Goal: Information Seeking & Learning: Find specific fact

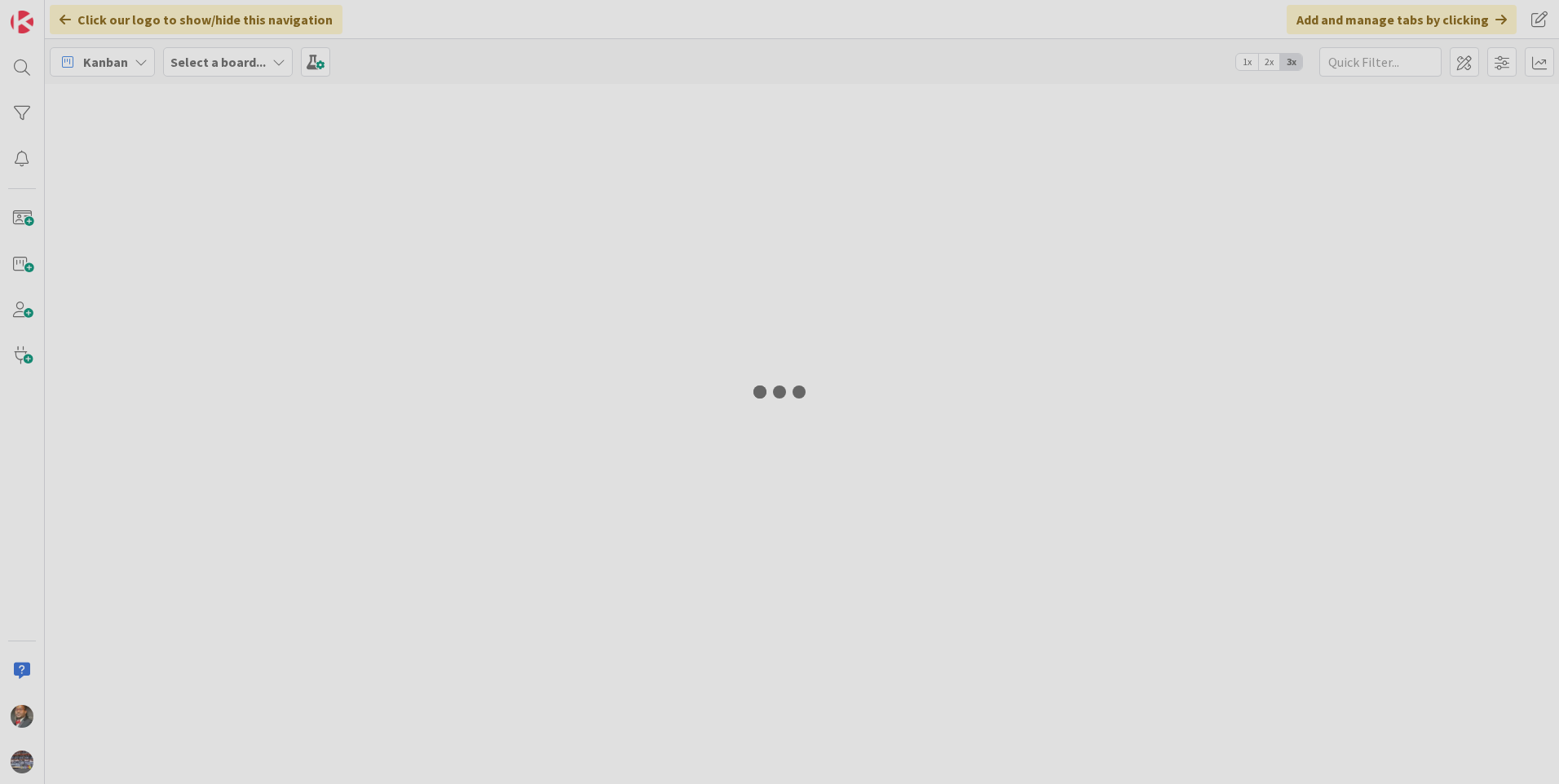
type input "2030"
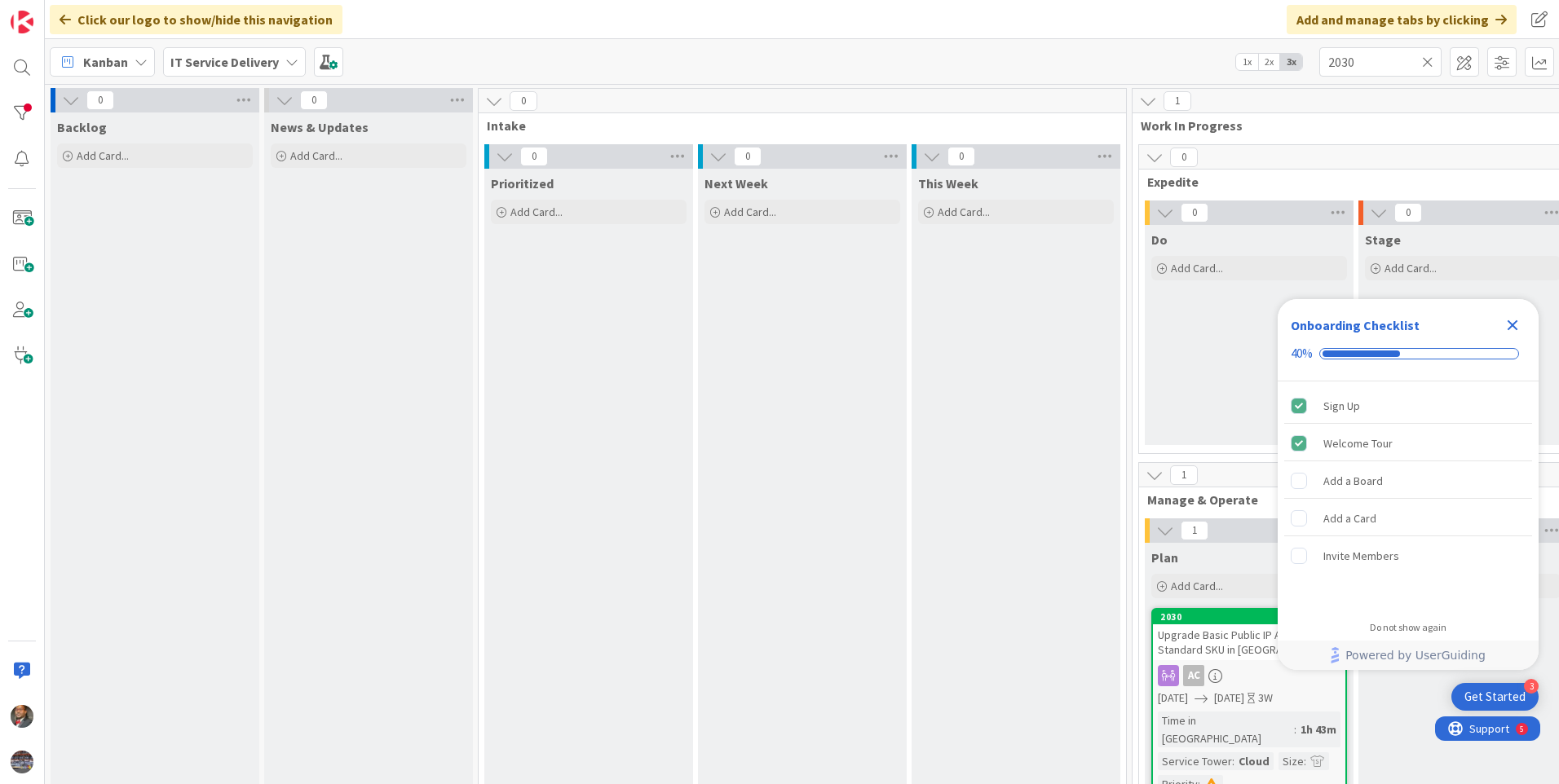
click at [1513, 325] on icon "Close Checklist" at bounding box center [1512, 325] width 10 height 10
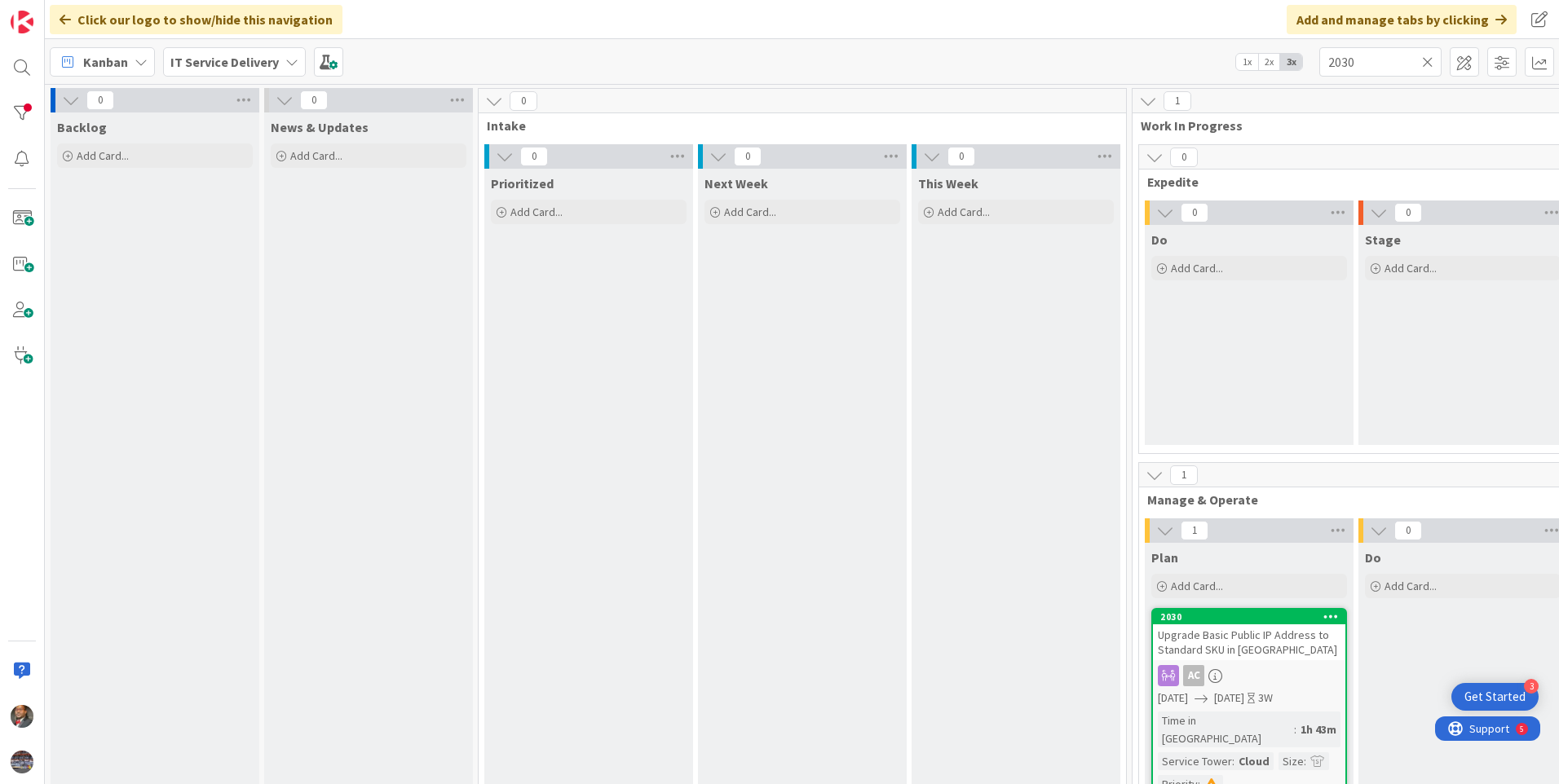
click at [1427, 60] on icon at bounding box center [1428, 62] width 11 height 15
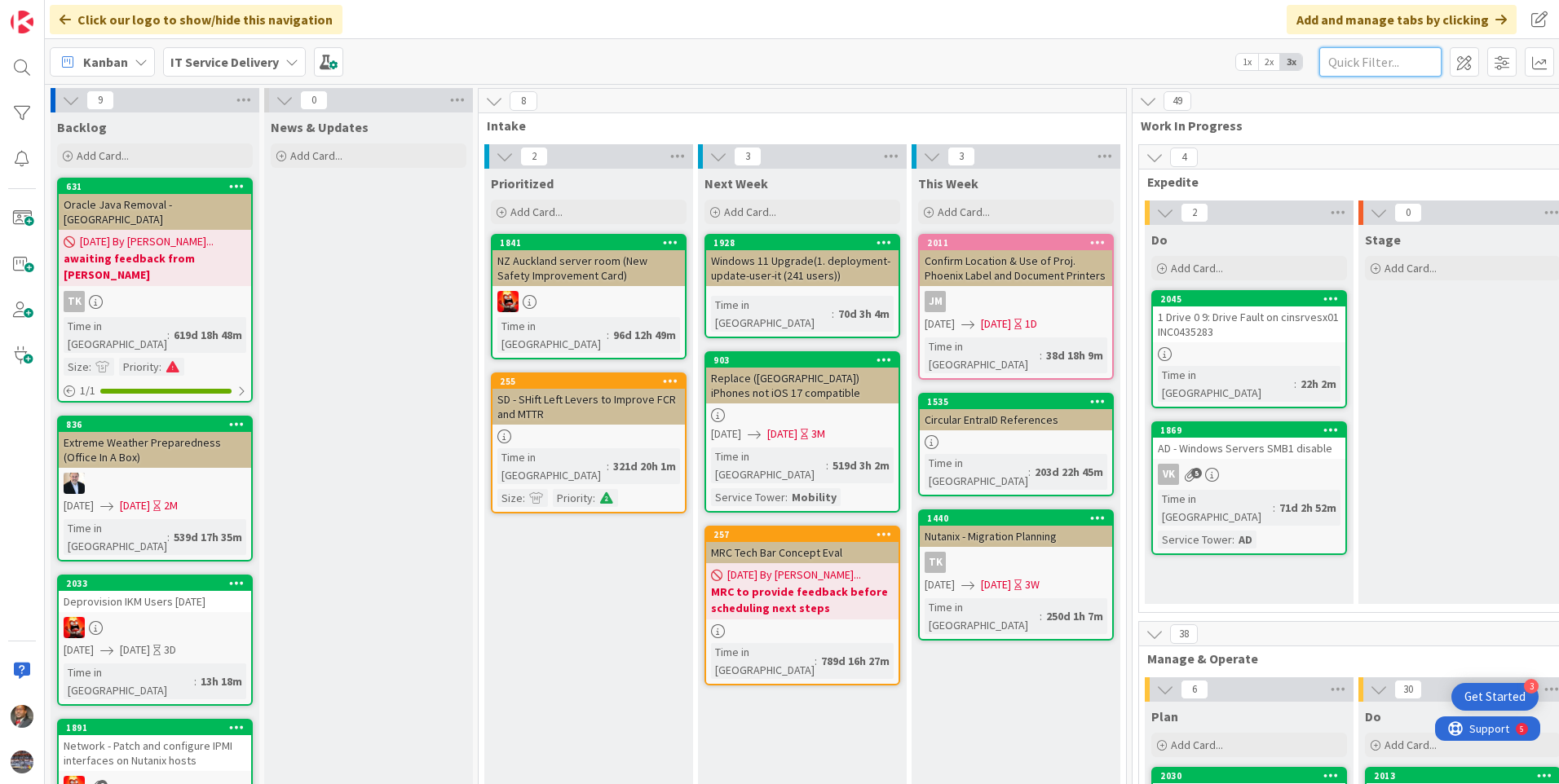
click at [1374, 69] on input "text" at bounding box center [1381, 61] width 123 height 29
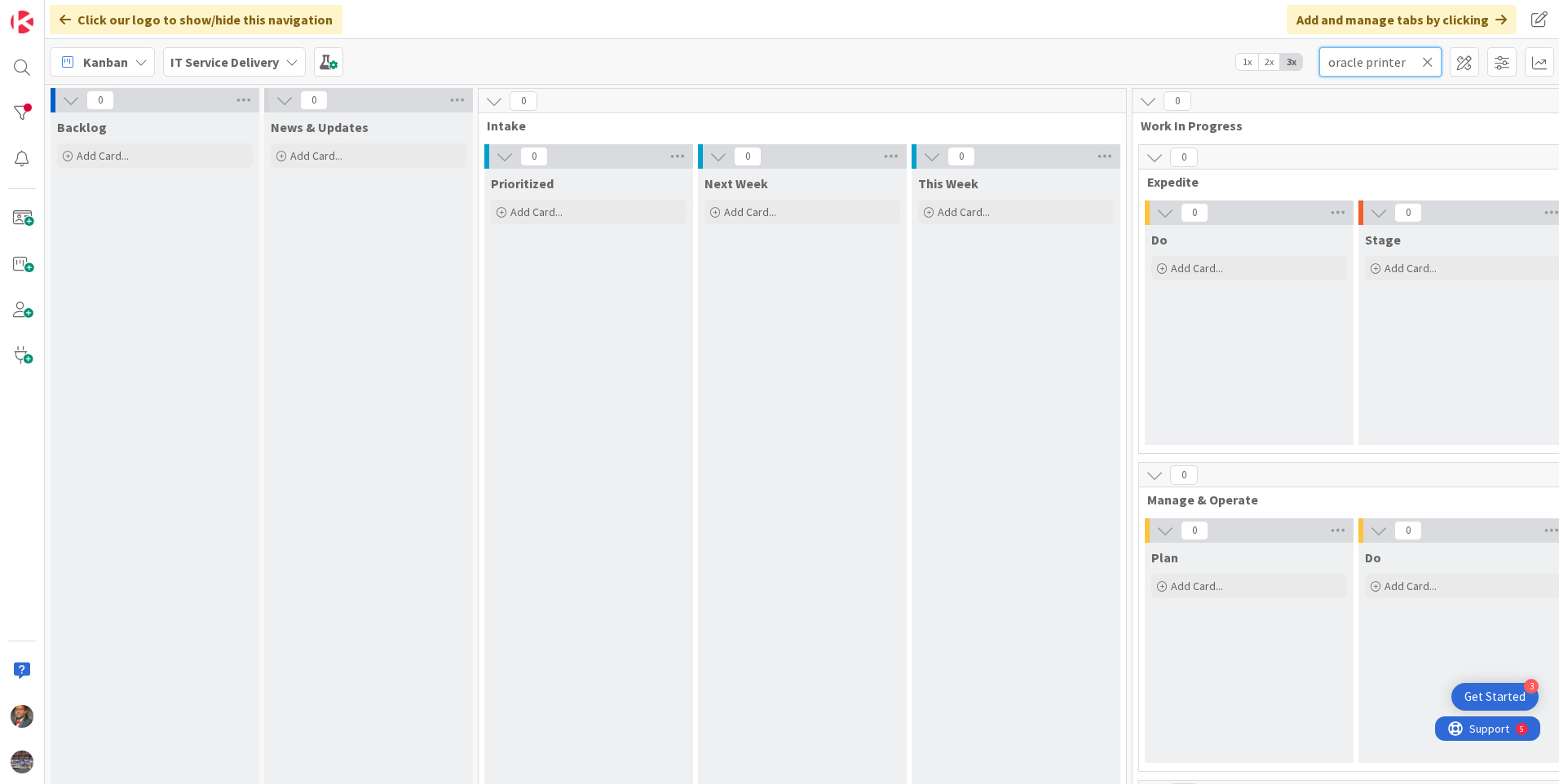
click at [1405, 63] on input "oracle printer" at bounding box center [1381, 61] width 123 height 29
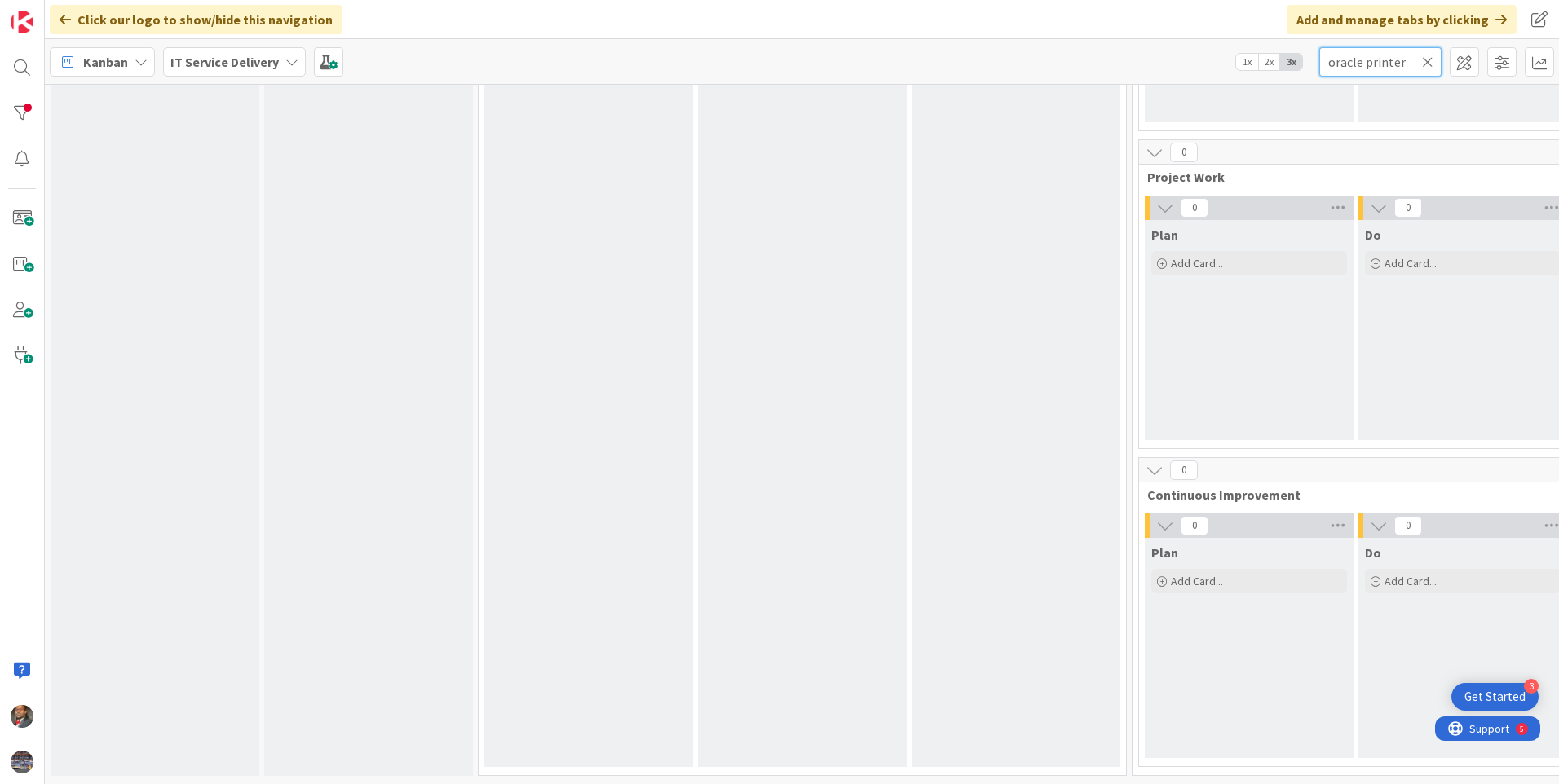
scroll to position [653, 578]
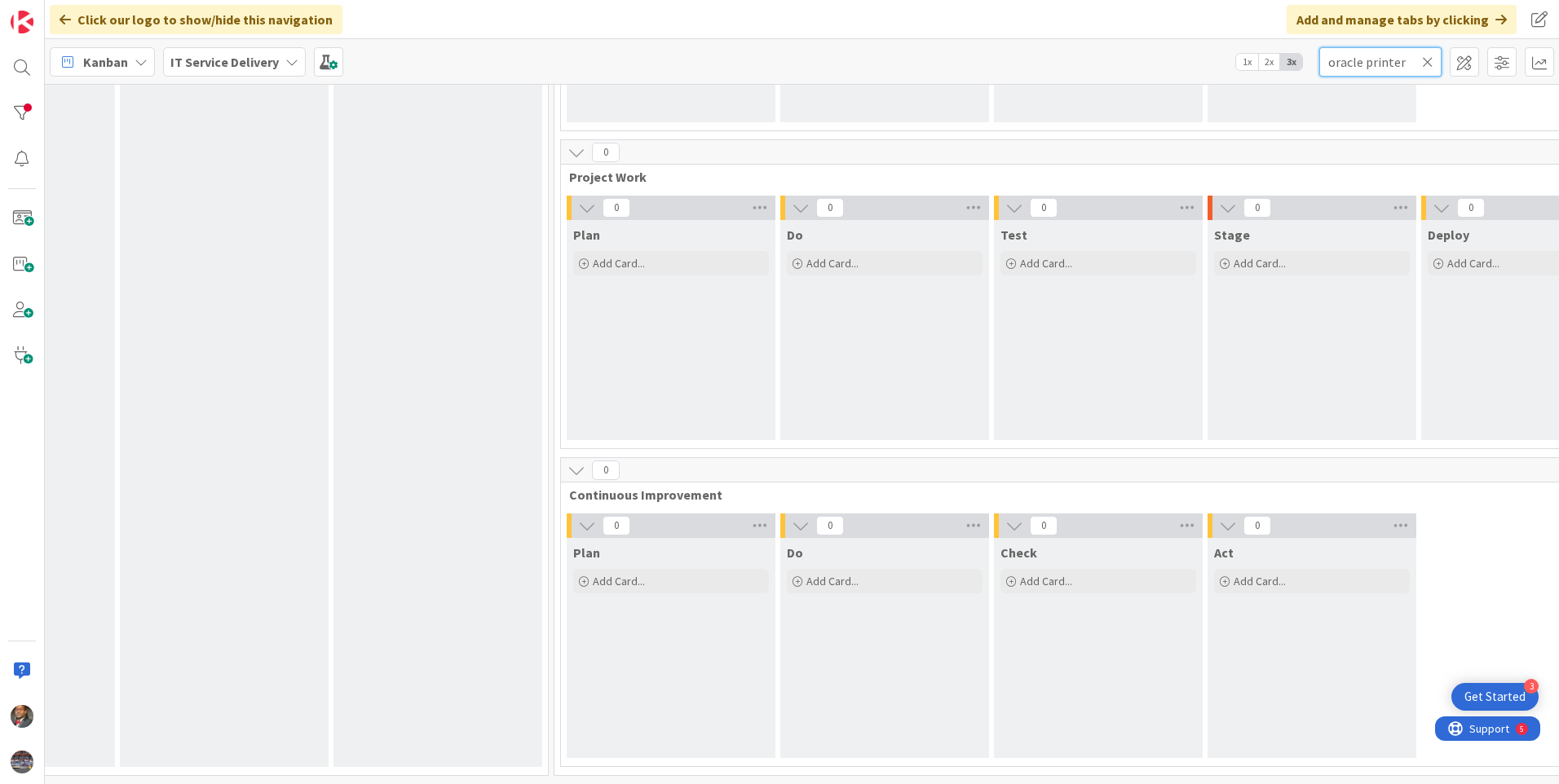
click at [1368, 63] on input "oracle printer" at bounding box center [1381, 61] width 123 height 29
type input "printer"
click at [1431, 63] on icon at bounding box center [1428, 62] width 11 height 15
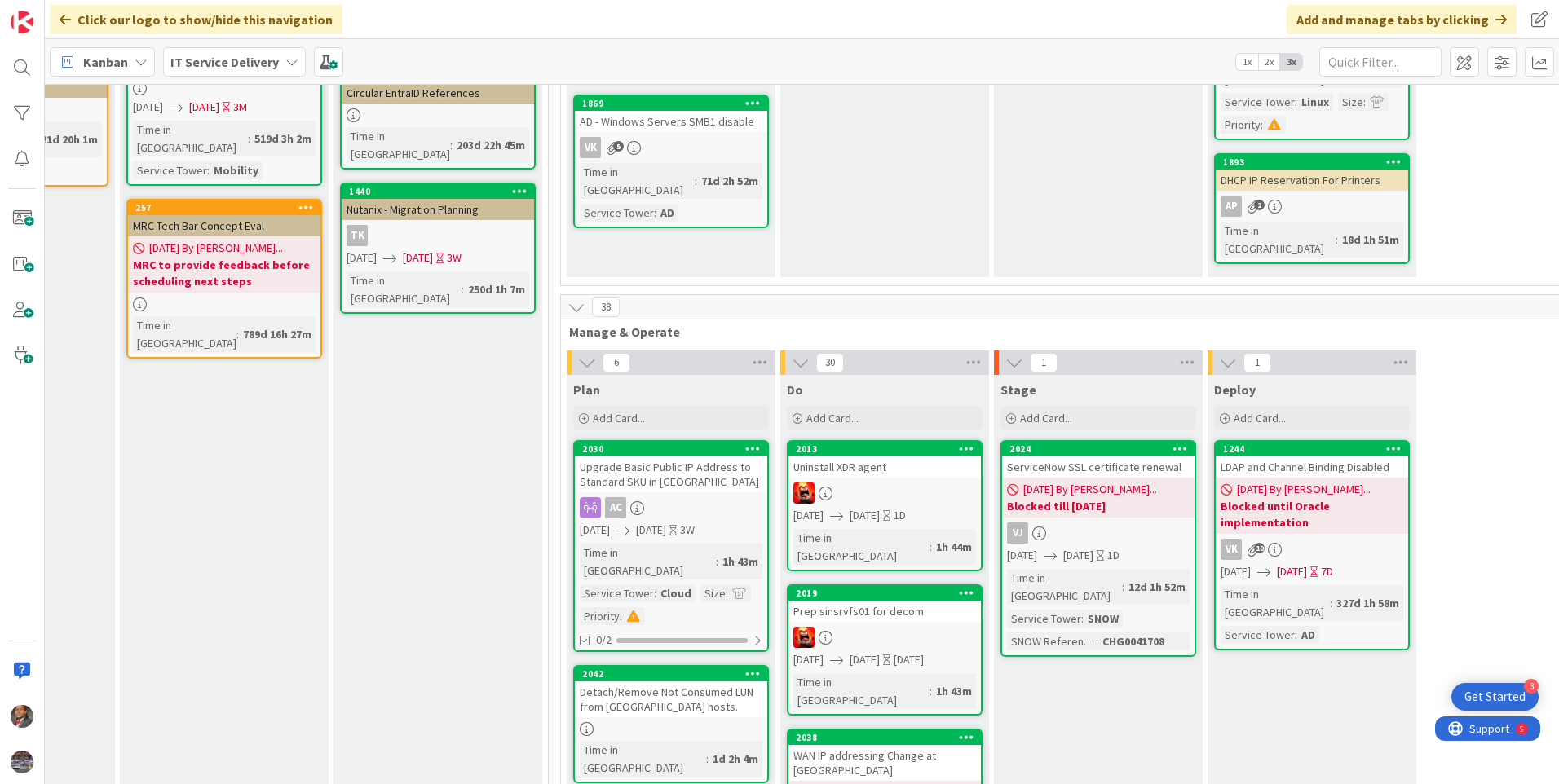
scroll to position [0, 578]
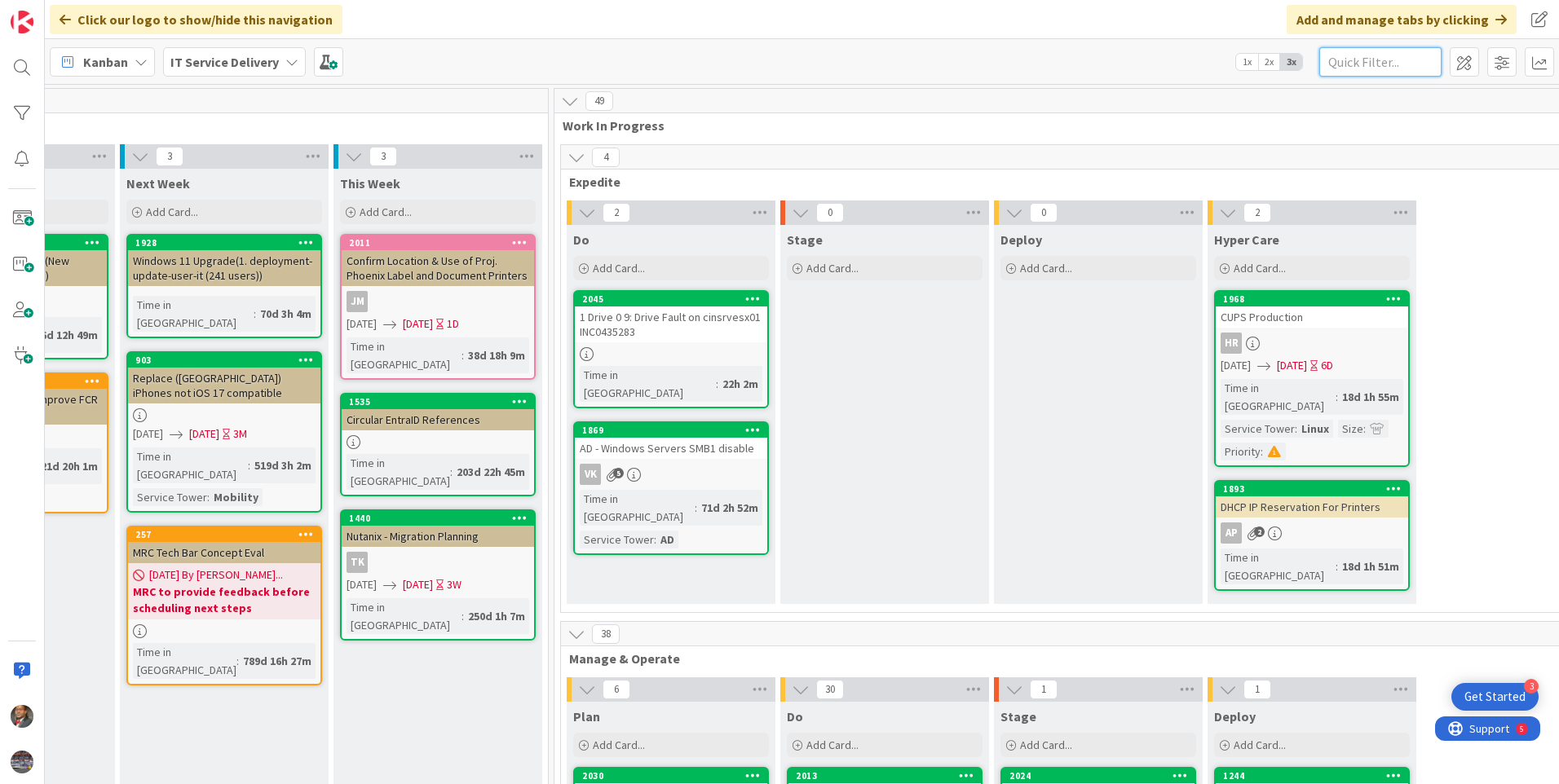
click at [1348, 58] on input "text" at bounding box center [1381, 61] width 123 height 29
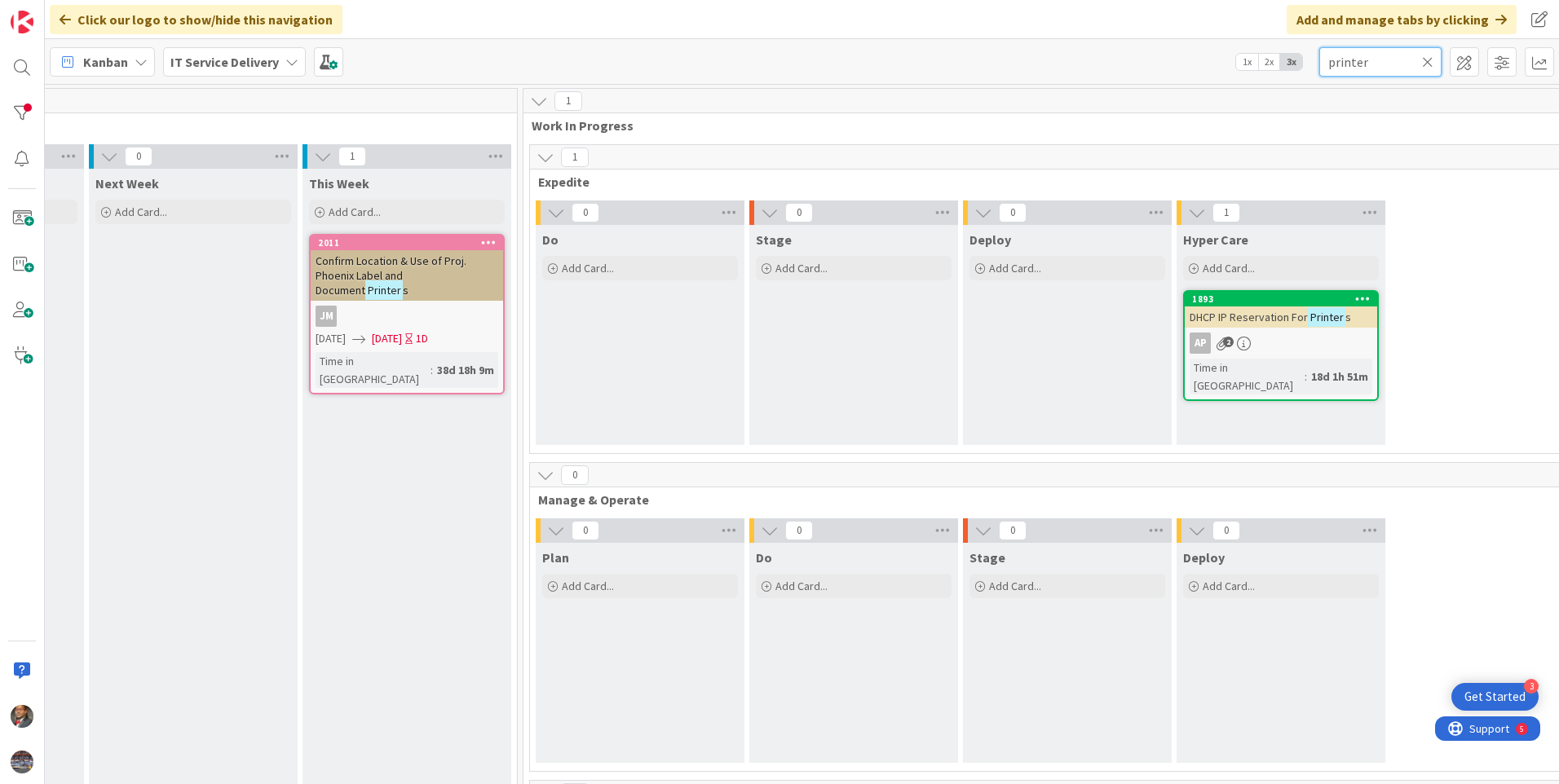
scroll to position [0, 619]
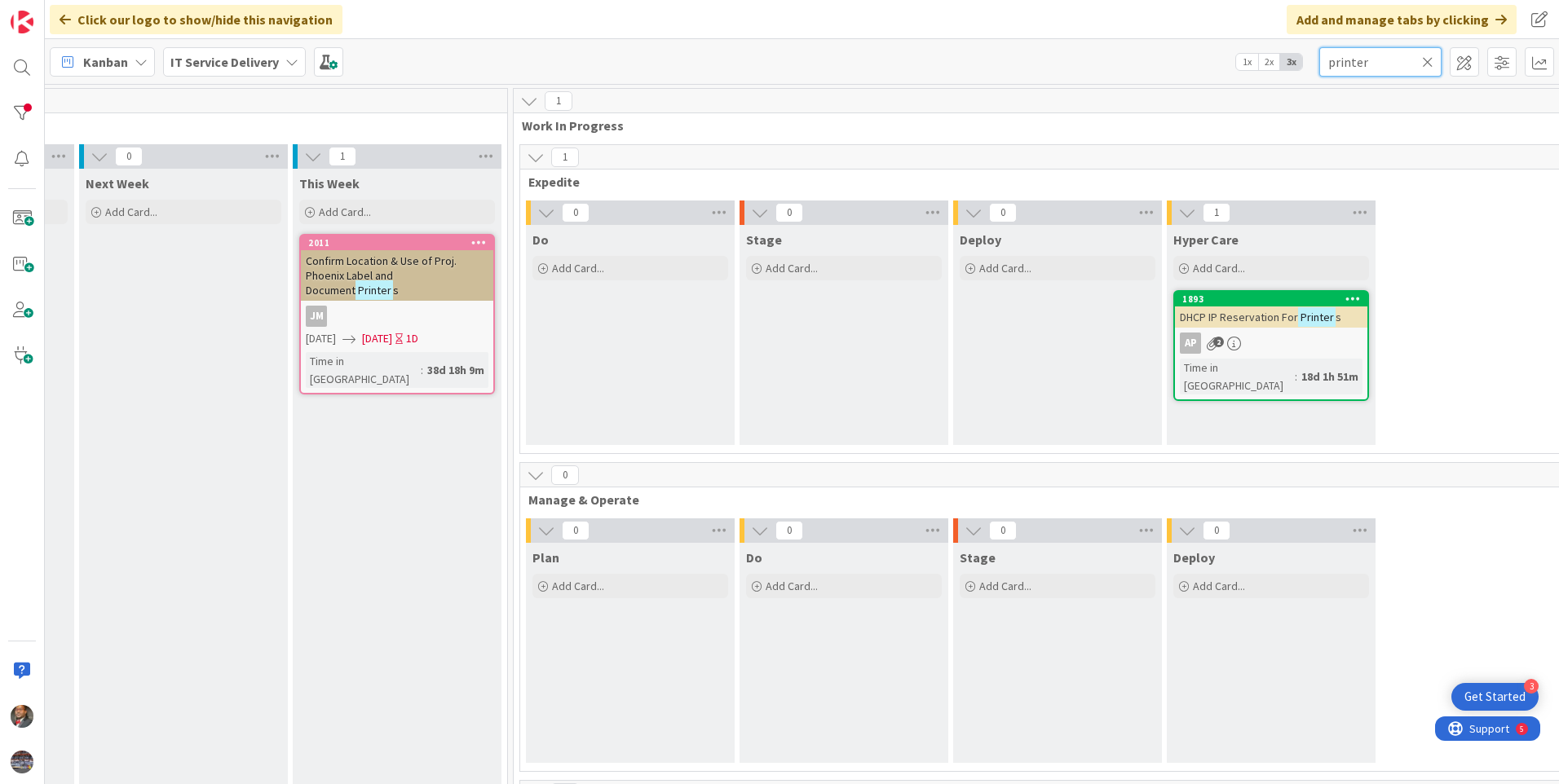
type input "printer"
click at [1432, 61] on icon at bounding box center [1428, 62] width 11 height 15
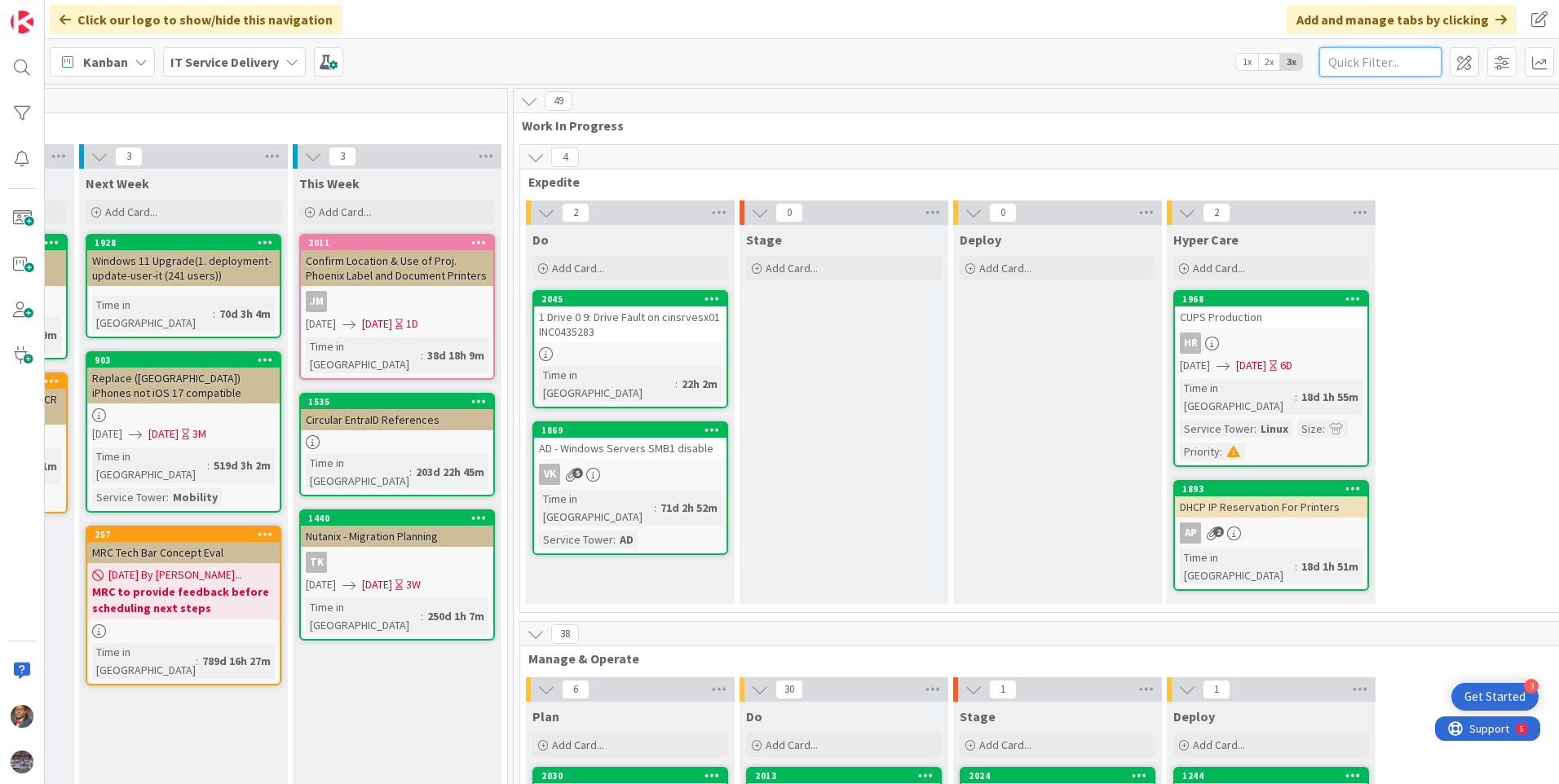
click at [1409, 60] on input "text" at bounding box center [1381, 61] width 123 height 29
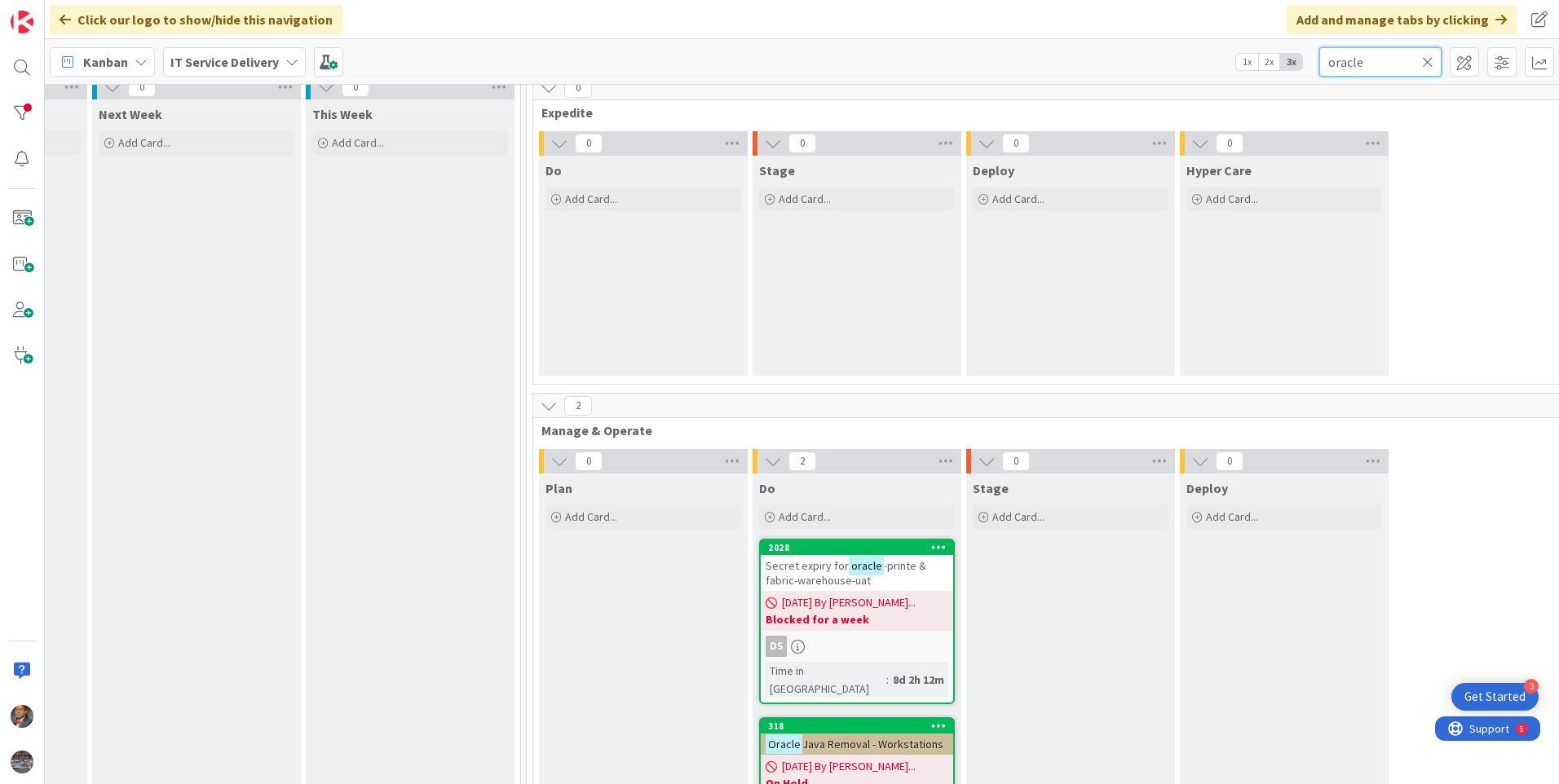
scroll to position [163, 606]
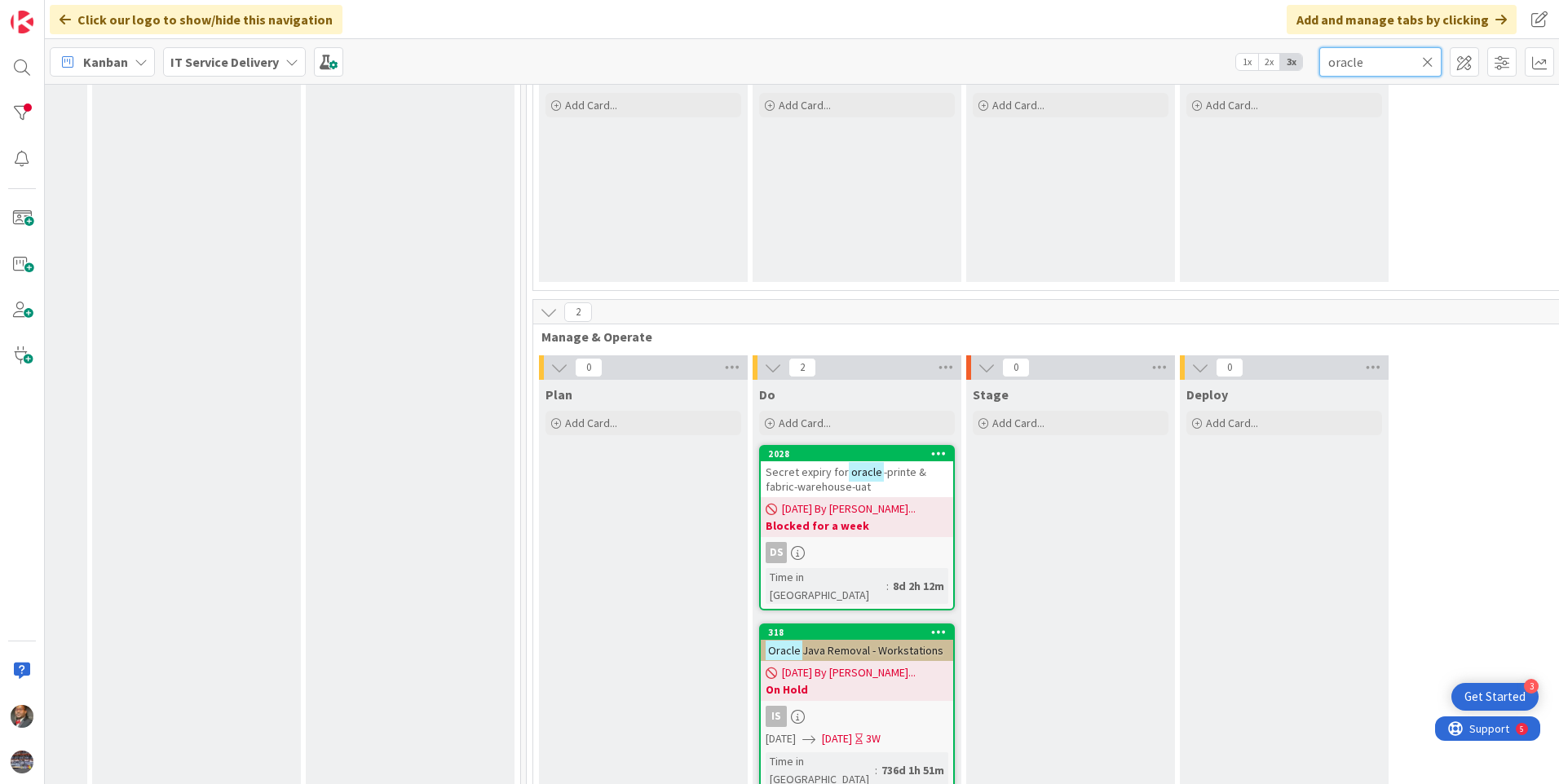
type input "oracle"
click at [817, 472] on span "Secret expiry for" at bounding box center [807, 472] width 83 height 15
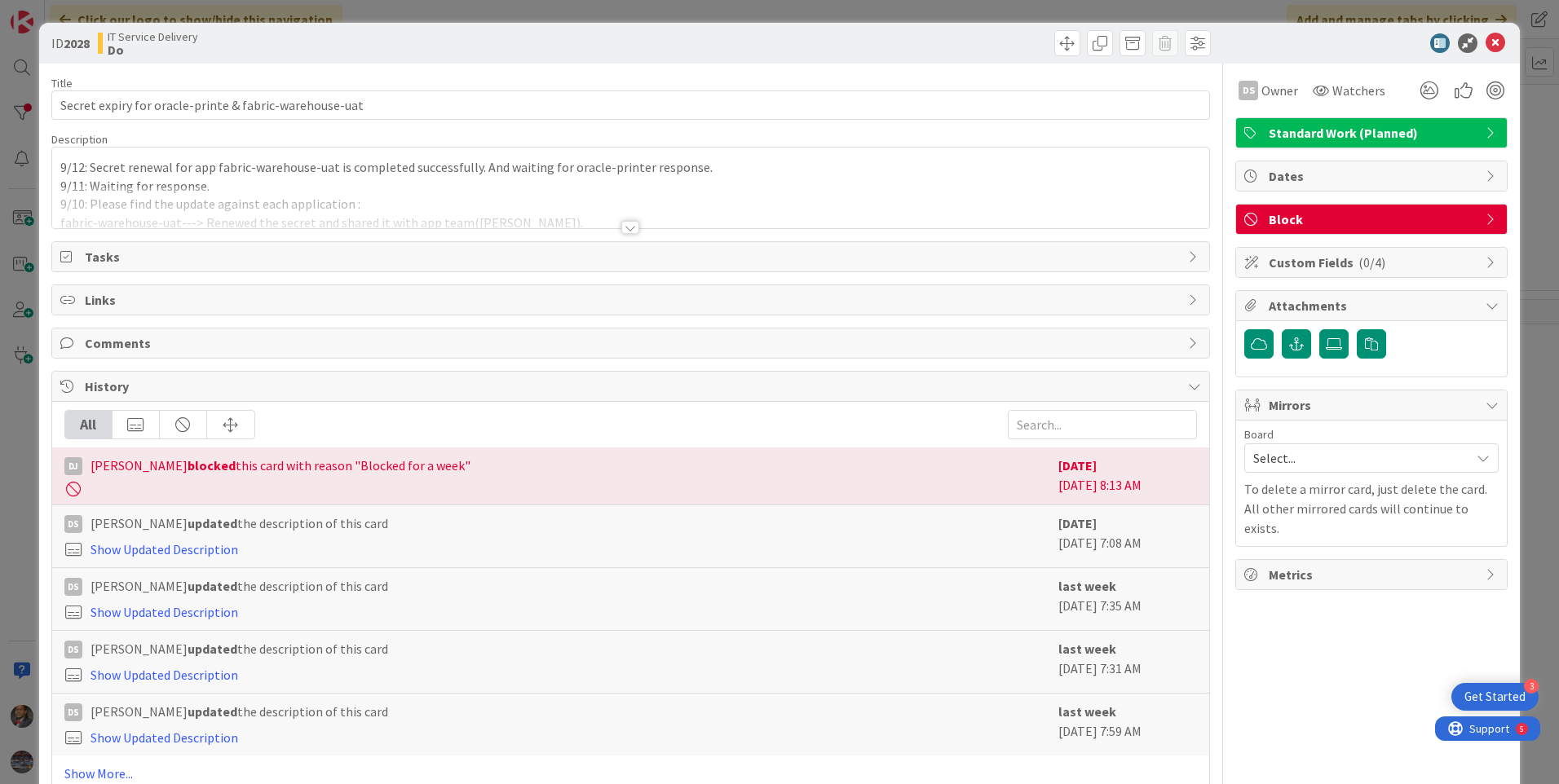
click at [627, 224] on div at bounding box center [630, 227] width 18 height 13
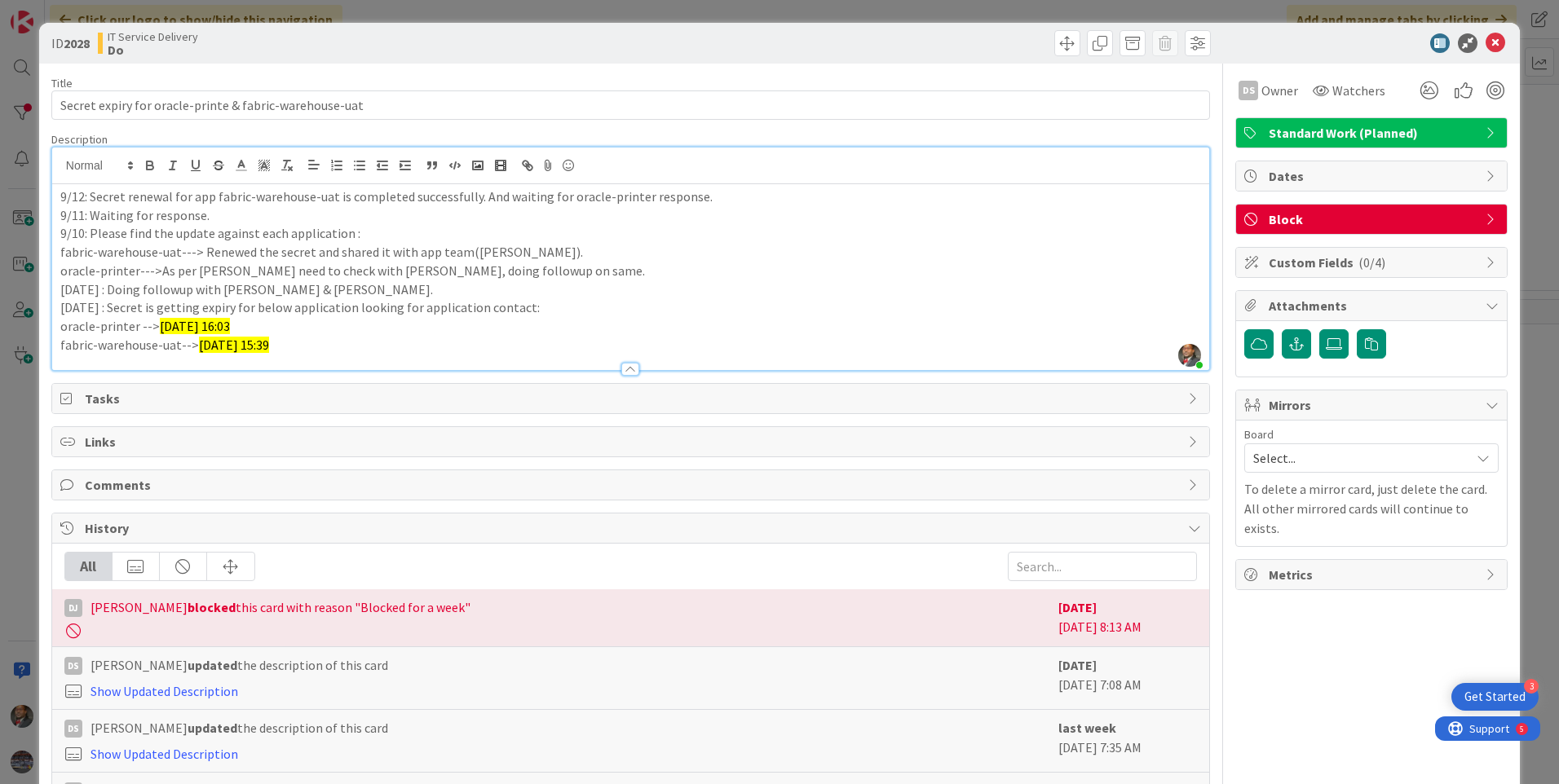
click at [57, 197] on div "9/12: Secret renewal for app fabric-warehouse-uat is completed successfully. An…" at bounding box center [630, 276] width 1157 height 186
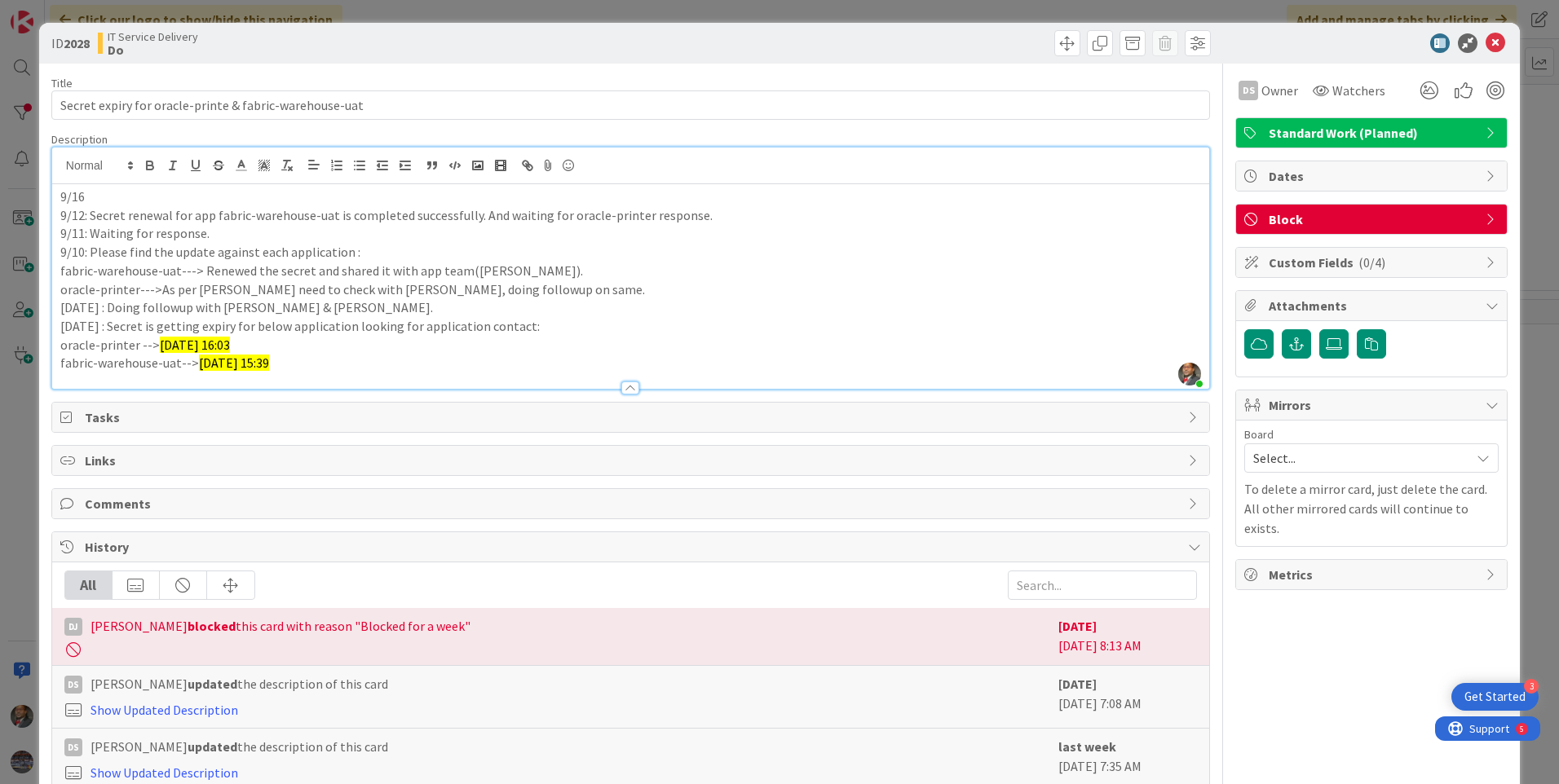
click at [89, 198] on p "9/16" at bounding box center [631, 197] width 1141 height 19
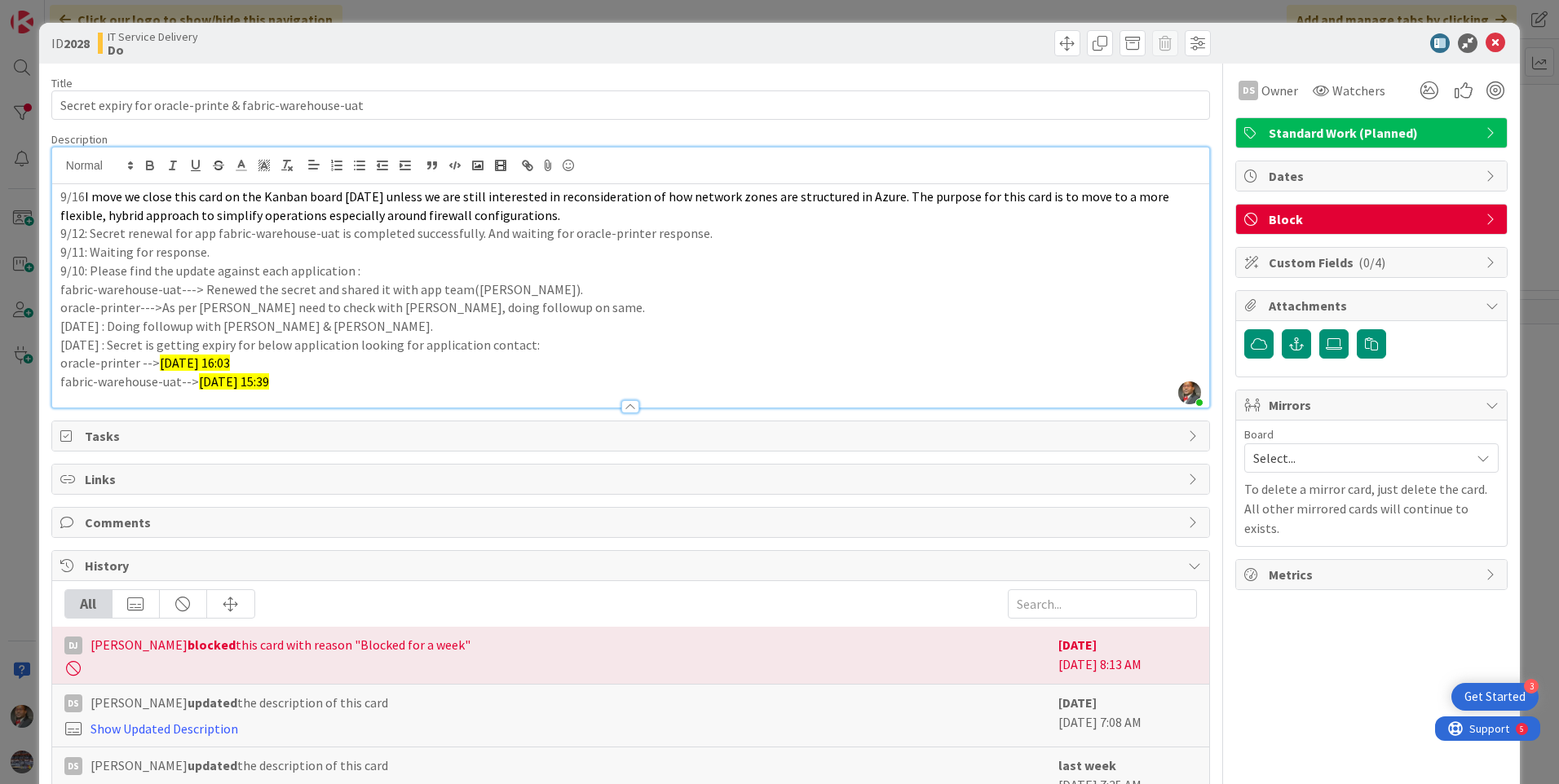
click at [81, 186] on div "9/16 I move we close this card on the Kanban board [DATE] unless we are still i…" at bounding box center [630, 295] width 1157 height 223
click at [632, 403] on div at bounding box center [630, 407] width 18 height 13
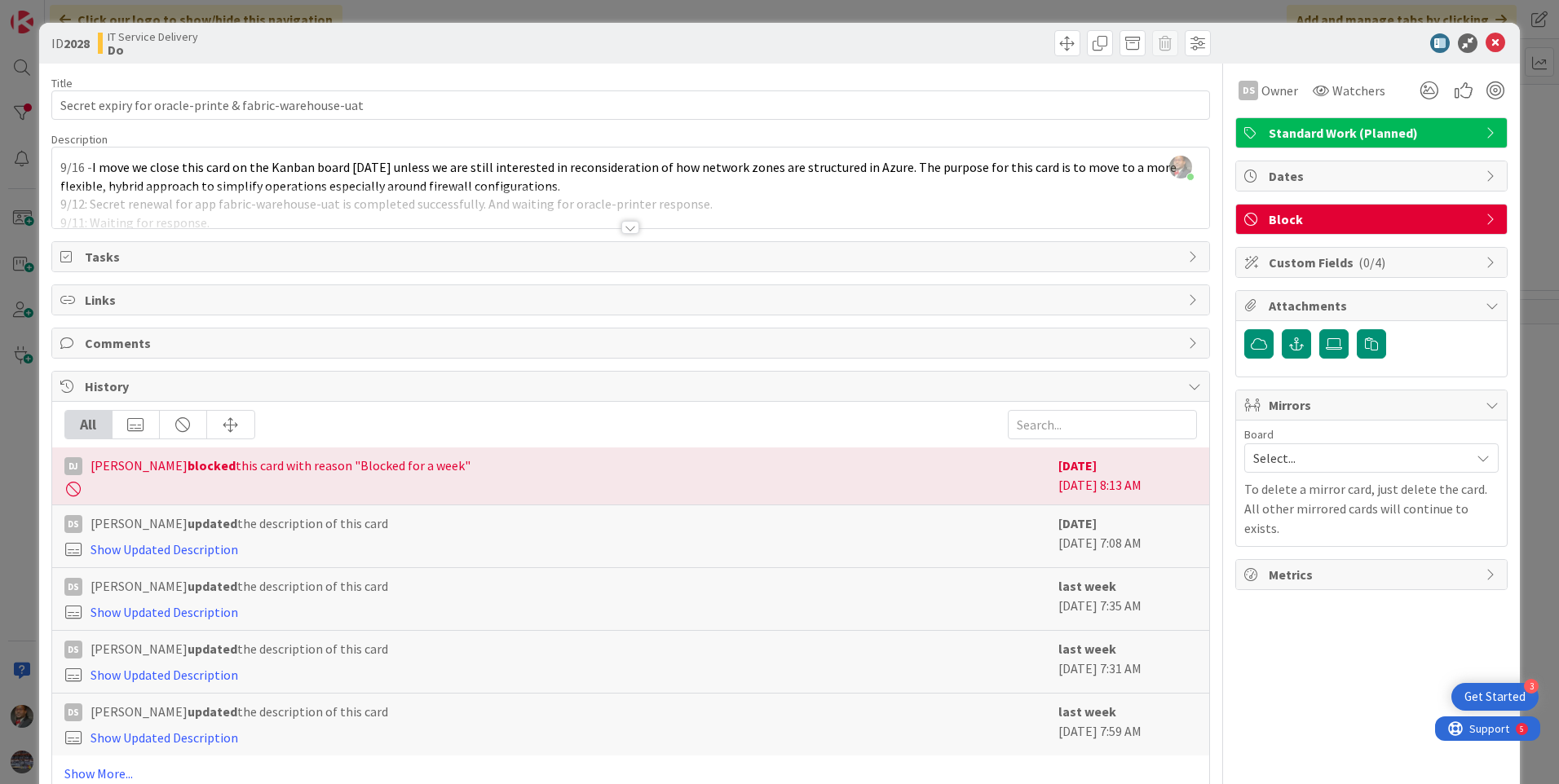
click at [626, 227] on div at bounding box center [630, 227] width 18 height 13
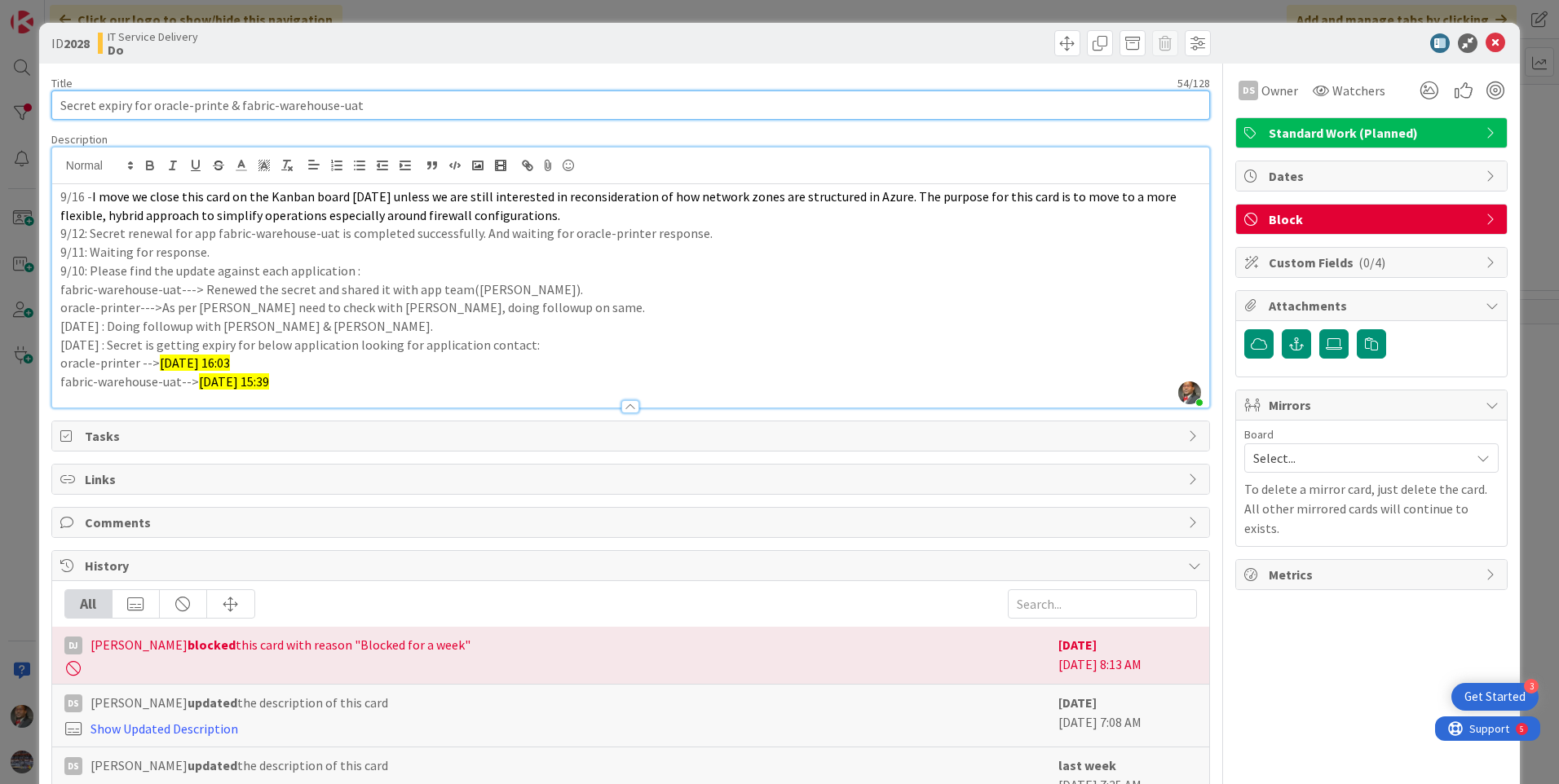
drag, startPoint x: 234, startPoint y: 101, endPoint x: 358, endPoint y: 112, distance: 124.5
click at [358, 112] on input "Secret expiry for oracle-printe & fabric-warehouse-uat" at bounding box center [630, 105] width 1158 height 29
